Goal: Task Accomplishment & Management: Use online tool/utility

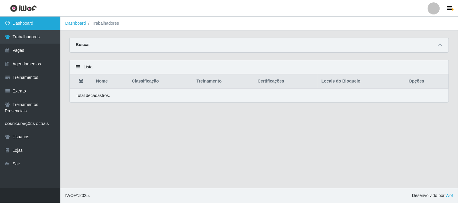
click at [49, 27] on link "Dashboard" at bounding box center [30, 24] width 60 height 14
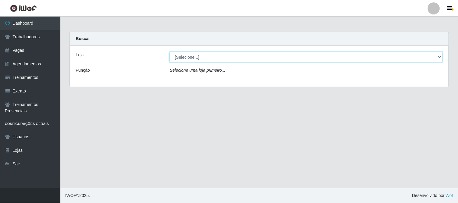
click at [187, 57] on select "[Selecione...] Sapore D'italia" at bounding box center [306, 57] width 273 height 11
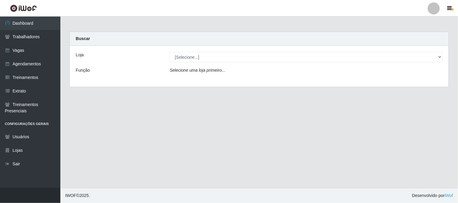
click at [189, 80] on div "Loja [Selecione...] Sapore D'italia Função Selecione uma loja primeiro..." at bounding box center [259, 66] width 379 height 41
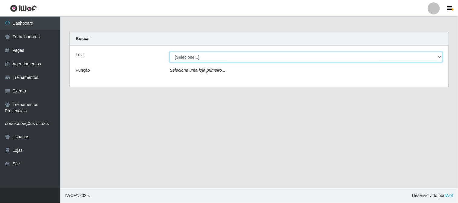
drag, startPoint x: 195, startPoint y: 58, endPoint x: 196, endPoint y: 62, distance: 3.4
click at [196, 58] on select "[Selecione...] Sapore D'italia" at bounding box center [306, 57] width 273 height 11
select select "266"
click at [170, 52] on select "[Selecione...] Sapore D'italia" at bounding box center [306, 57] width 273 height 11
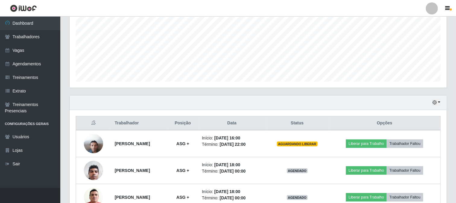
scroll to position [170, 0]
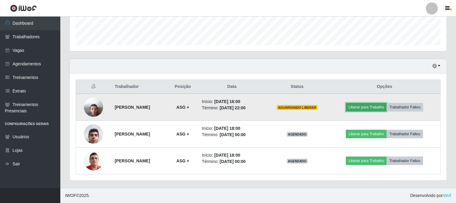
click at [373, 108] on button "Liberar para Trabalho" at bounding box center [366, 107] width 41 height 8
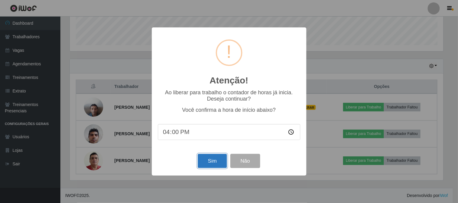
click at [215, 164] on button "Sim" at bounding box center [212, 161] width 29 height 14
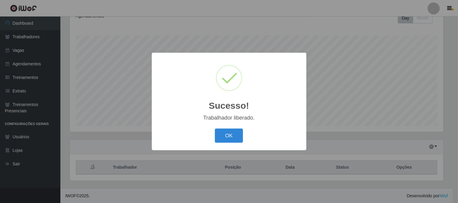
click at [229, 137] on button "OK" at bounding box center [229, 136] width 28 height 14
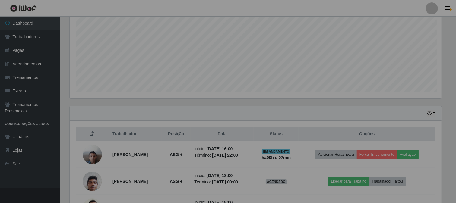
scroll to position [125, 377]
